Goal: Task Accomplishment & Management: Use online tool/utility

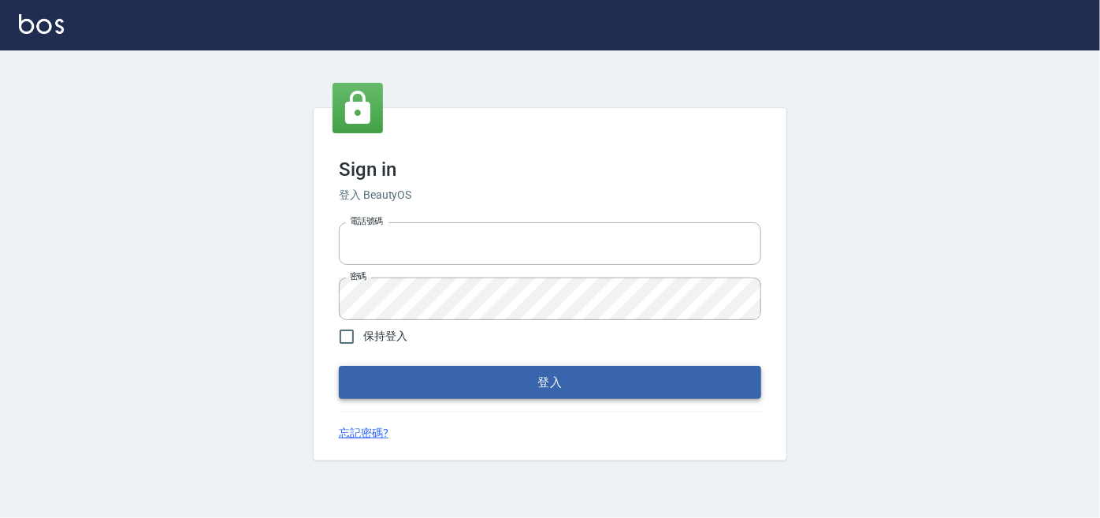
type input "0227605235"
click at [536, 377] on button "登入" at bounding box center [550, 382] width 422 height 33
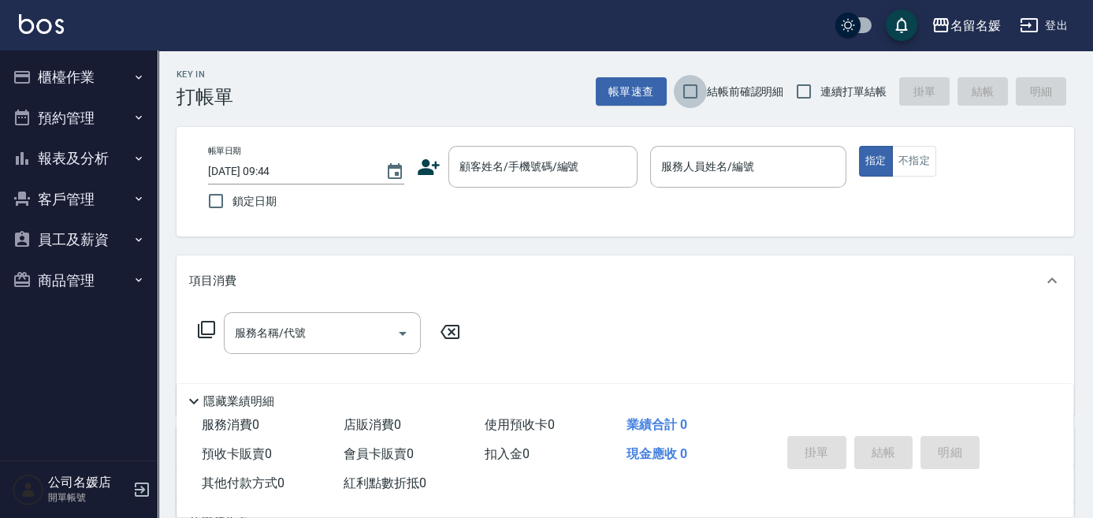
click at [694, 91] on input "結帳前確認明細" at bounding box center [690, 91] width 33 height 33
checkbox input "true"
click at [805, 87] on input "連續打單結帳" at bounding box center [803, 91] width 33 height 33
checkbox input "true"
click at [210, 200] on input "鎖定日期" at bounding box center [215, 200] width 33 height 33
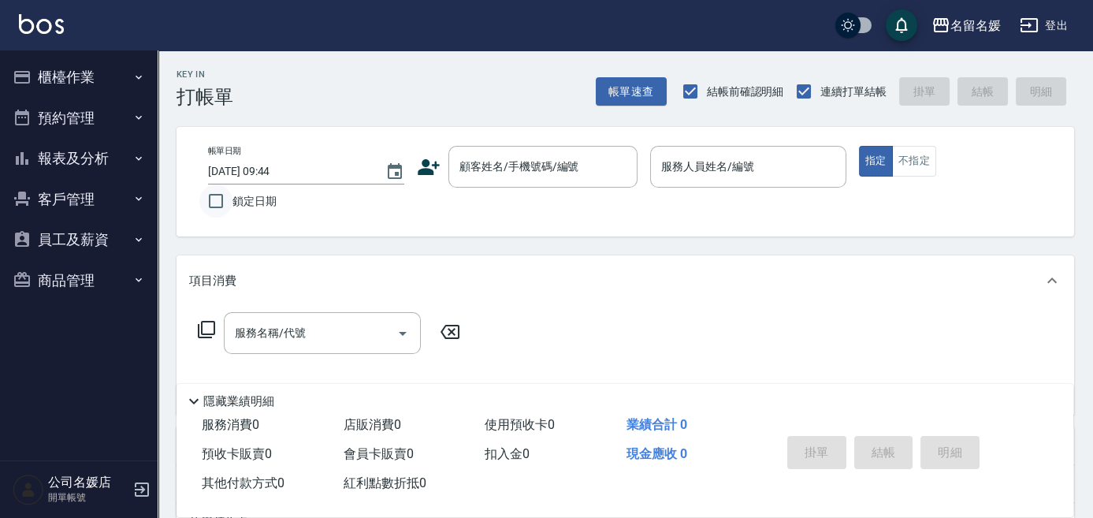
checkbox input "true"
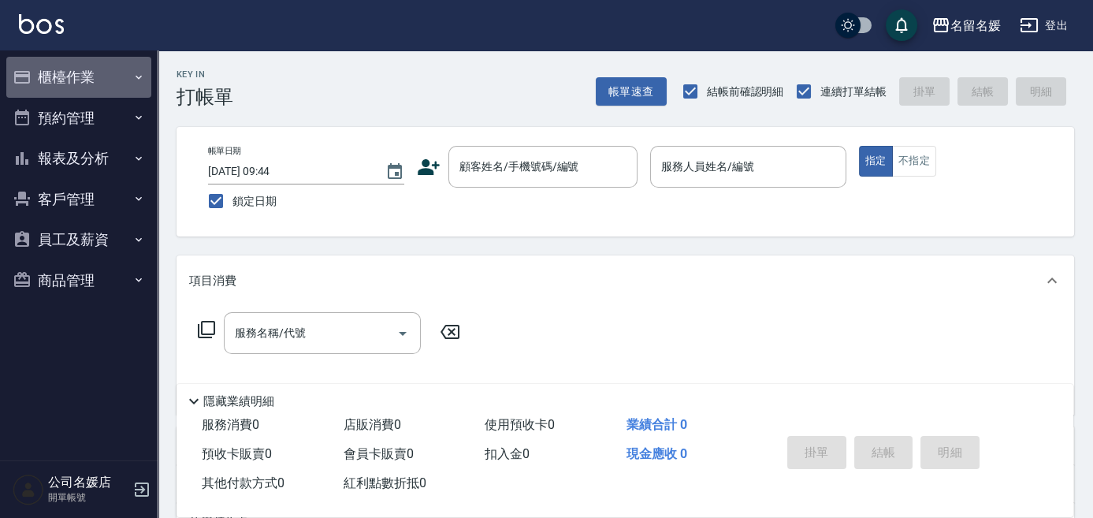
click at [65, 68] on button "櫃檯作業" at bounding box center [78, 77] width 145 height 41
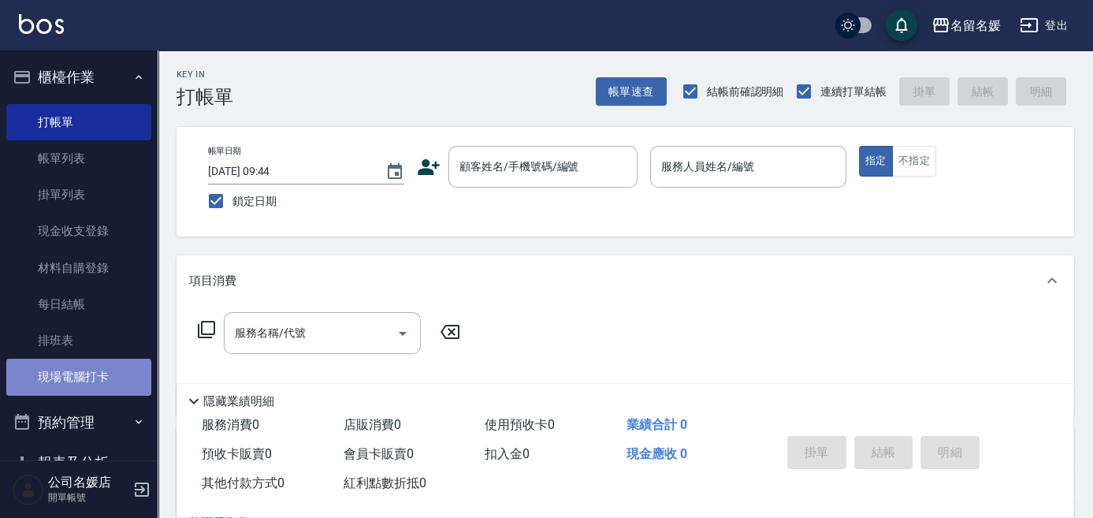
click at [86, 388] on link "現場電腦打卡" at bounding box center [78, 376] width 145 height 36
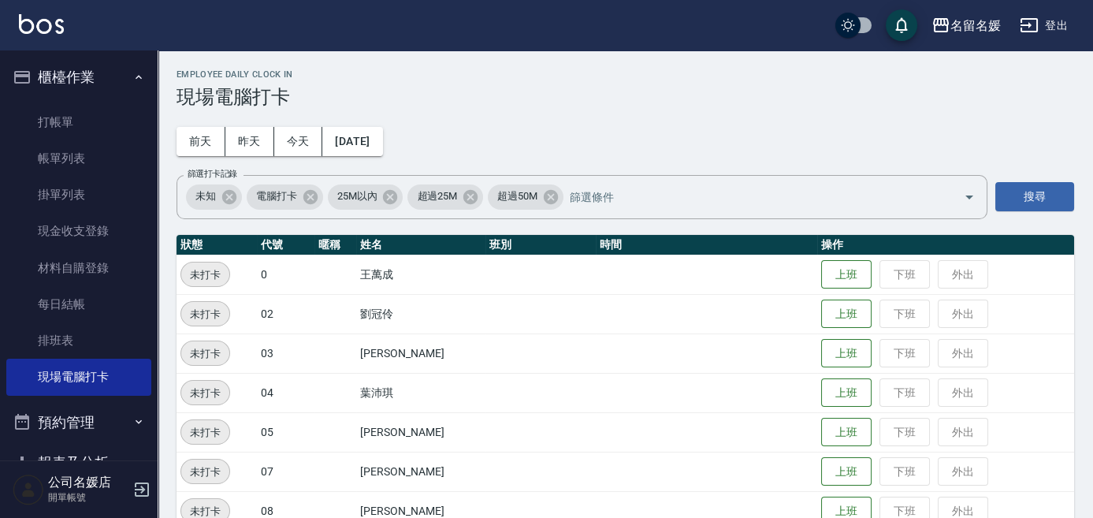
scroll to position [573, 0]
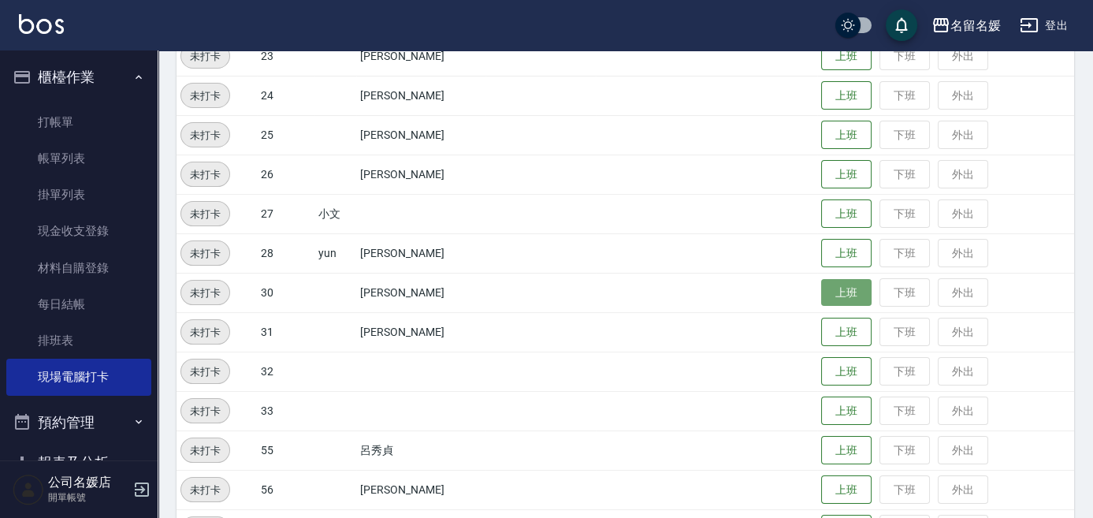
click at [830, 299] on button "上班" at bounding box center [846, 293] width 50 height 28
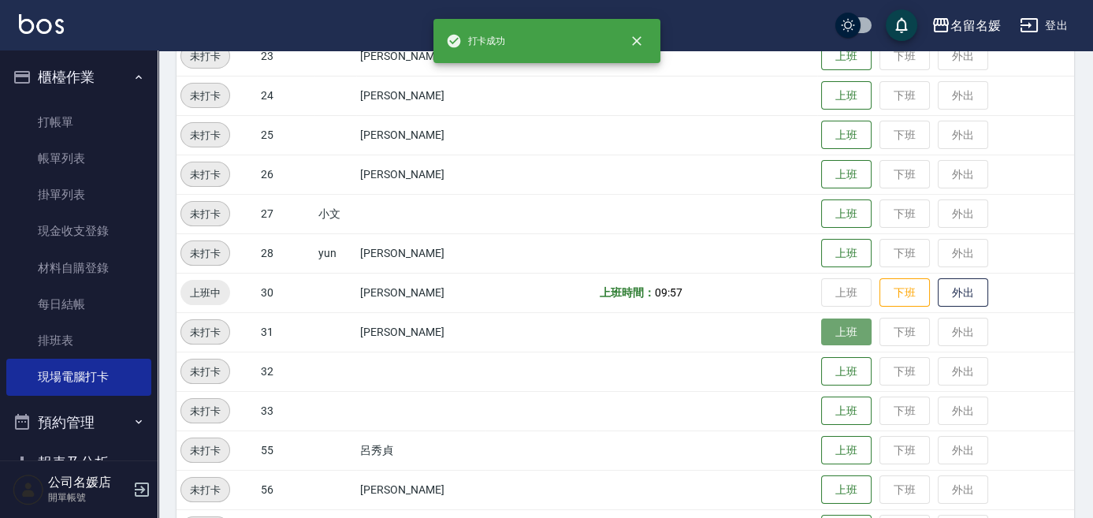
click at [845, 333] on button "上班" at bounding box center [846, 332] width 50 height 28
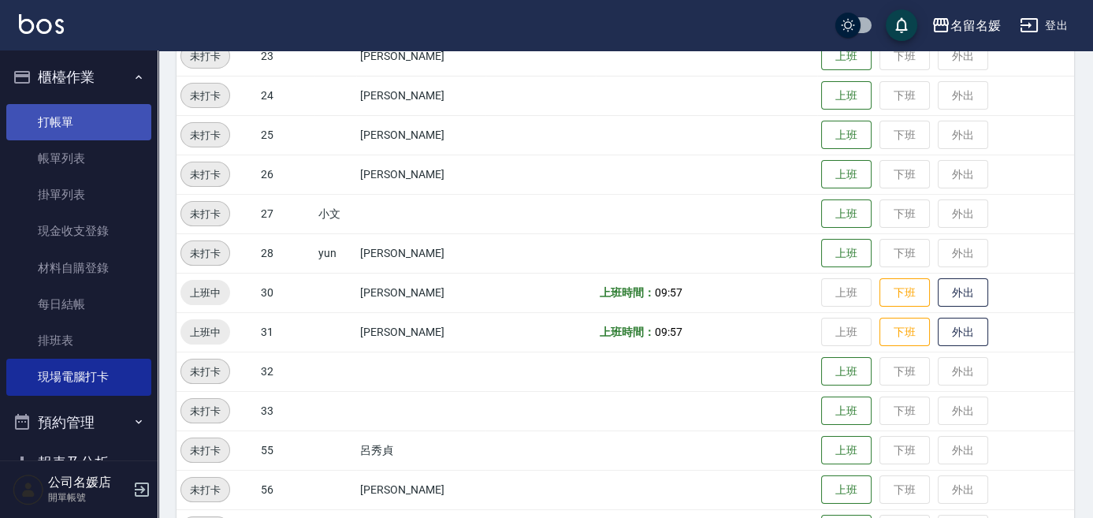
click at [42, 120] on link "打帳單" at bounding box center [78, 122] width 145 height 36
